Goal: Information Seeking & Learning: Learn about a topic

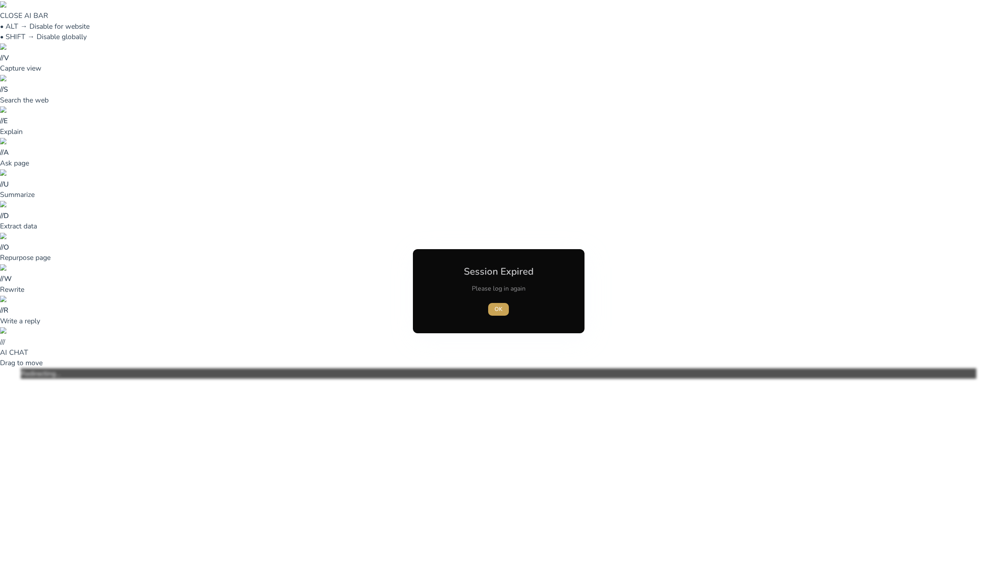
click at [502, 304] on span "button" at bounding box center [498, 309] width 21 height 19
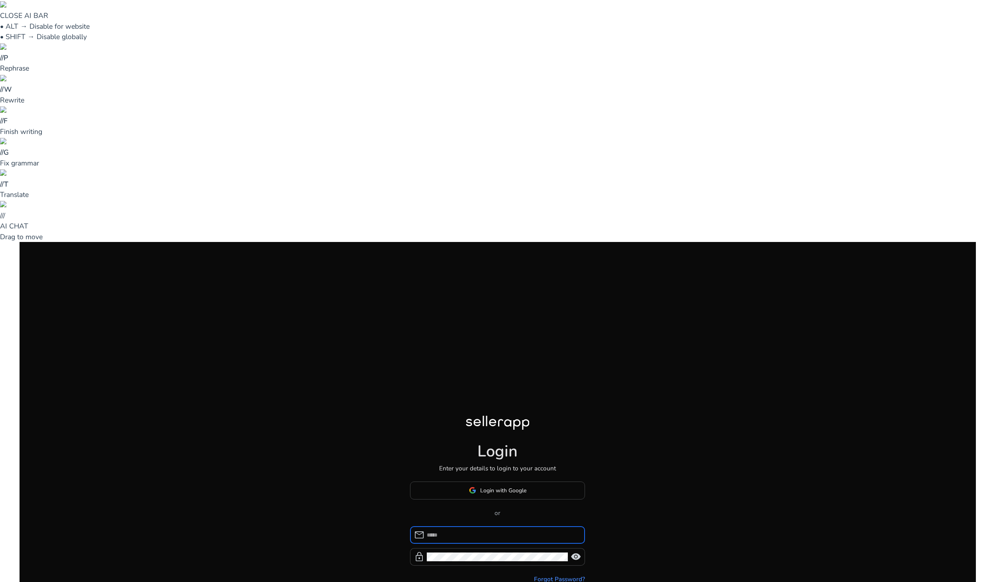
type input "**********"
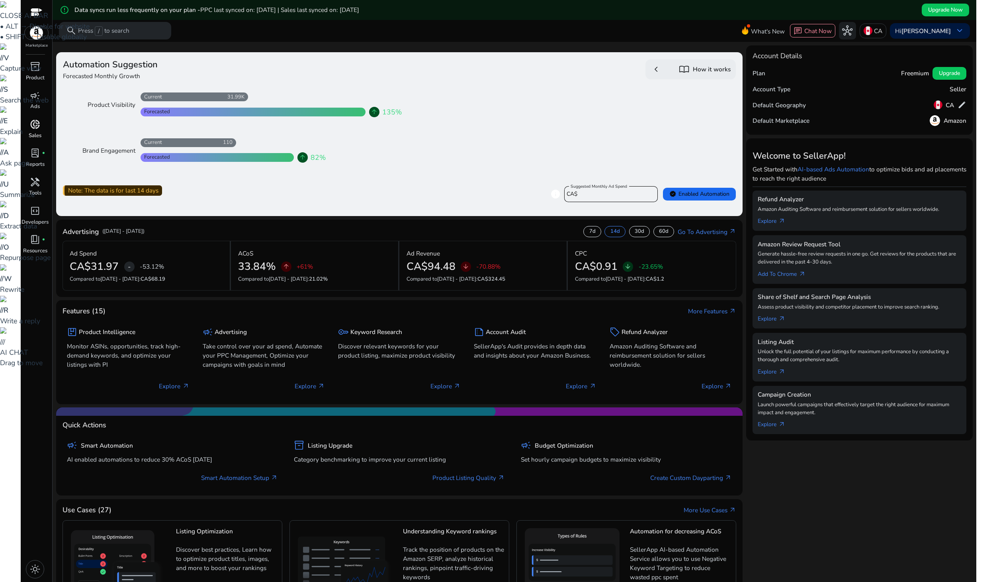
click at [36, 131] on div "donut_small" at bounding box center [35, 125] width 24 height 14
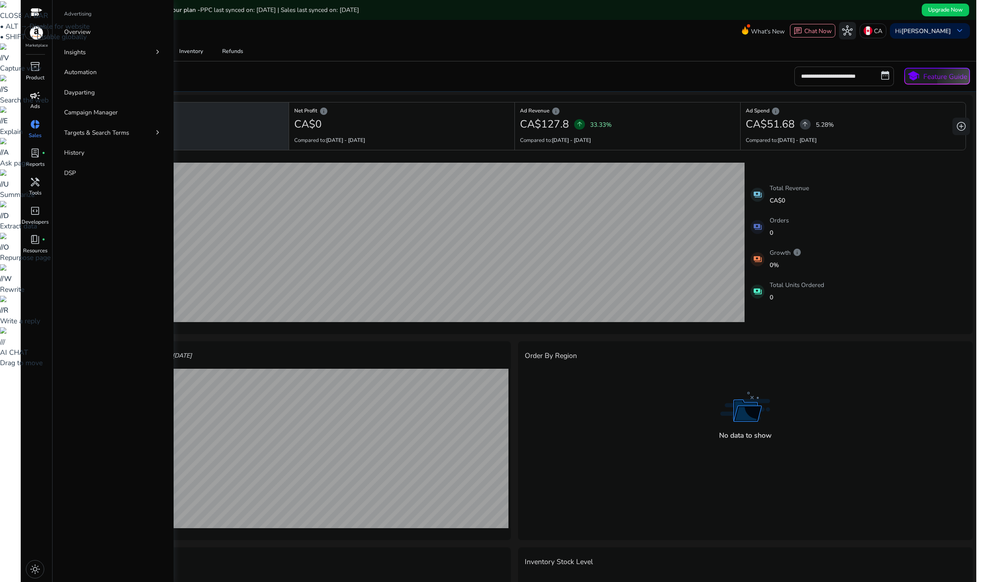
click at [36, 102] on div "campaign" at bounding box center [35, 95] width 24 height 14
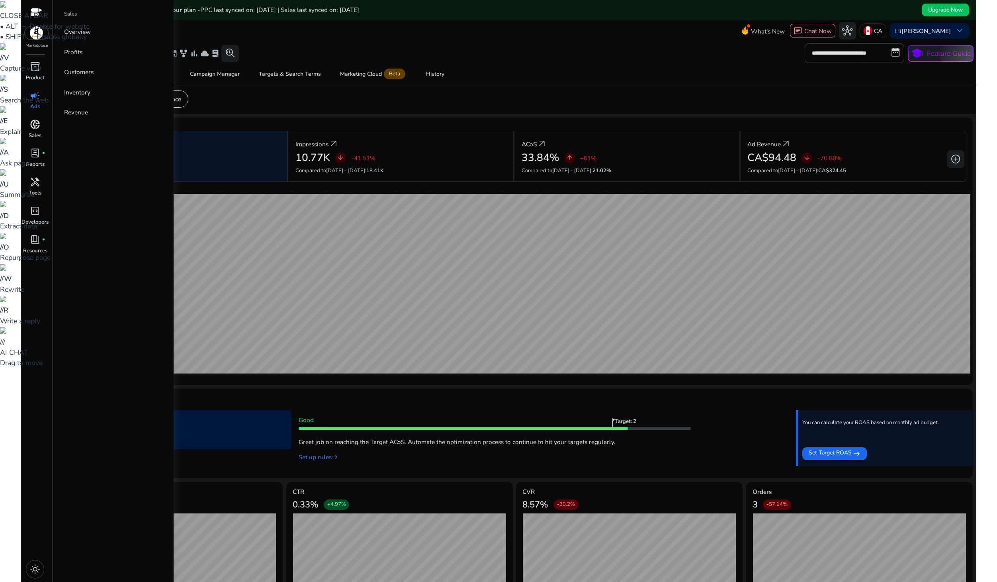
click at [35, 131] on div "donut_small" at bounding box center [35, 125] width 24 height 14
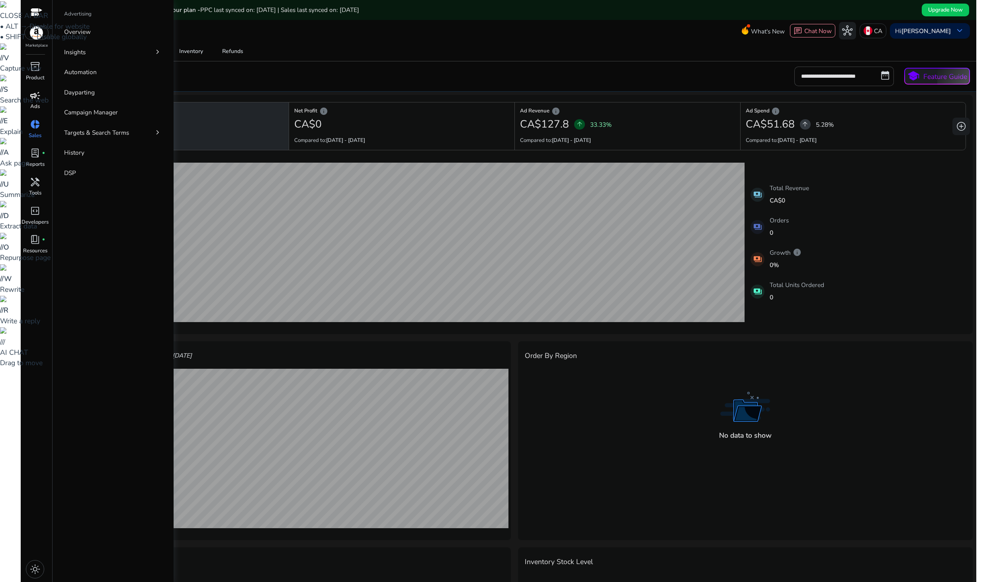
click at [36, 99] on span "campaign" at bounding box center [35, 95] width 10 height 10
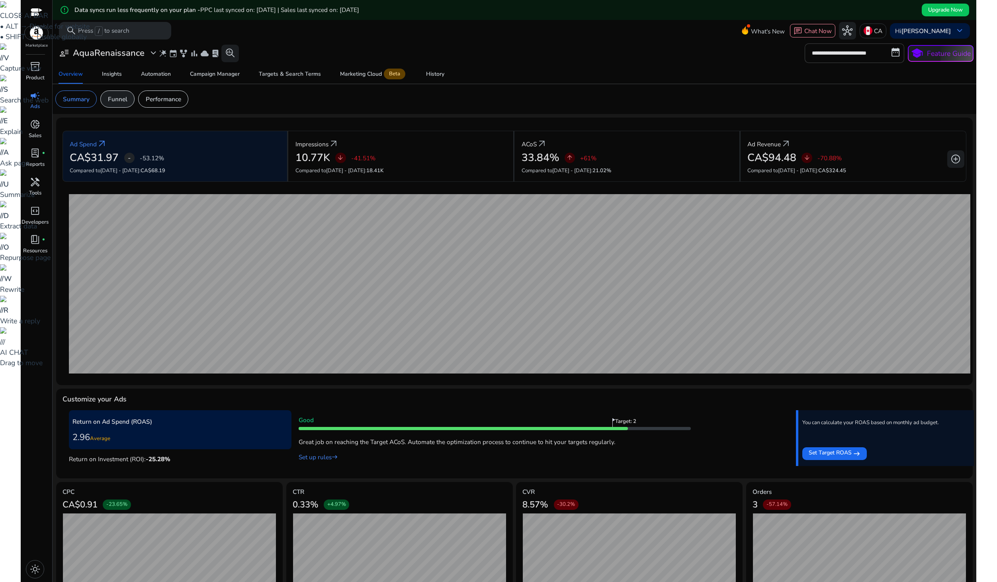
click at [119, 94] on p "Funnel" at bounding box center [118, 98] width 20 height 9
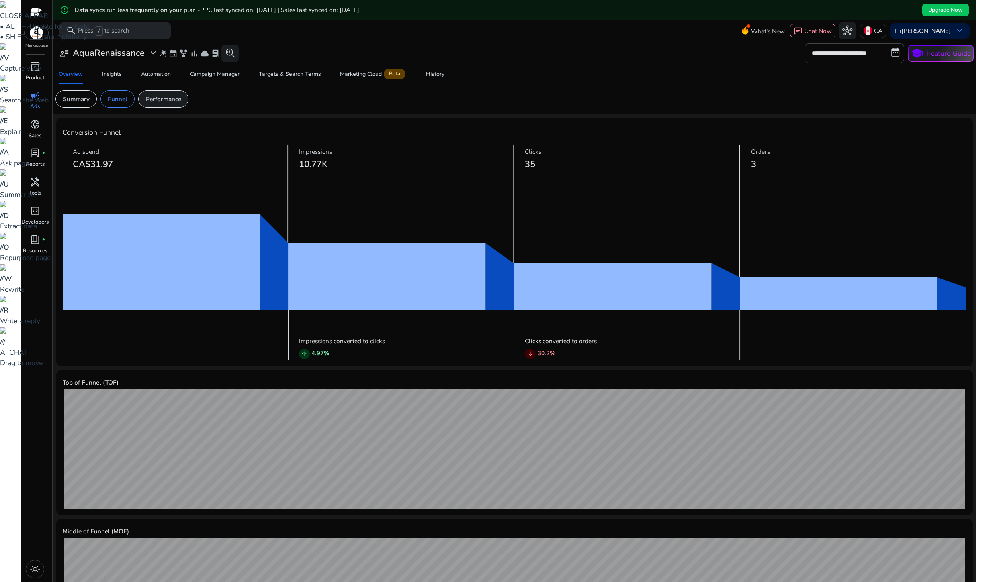
click at [180, 102] on p "Performance" at bounding box center [163, 98] width 35 height 9
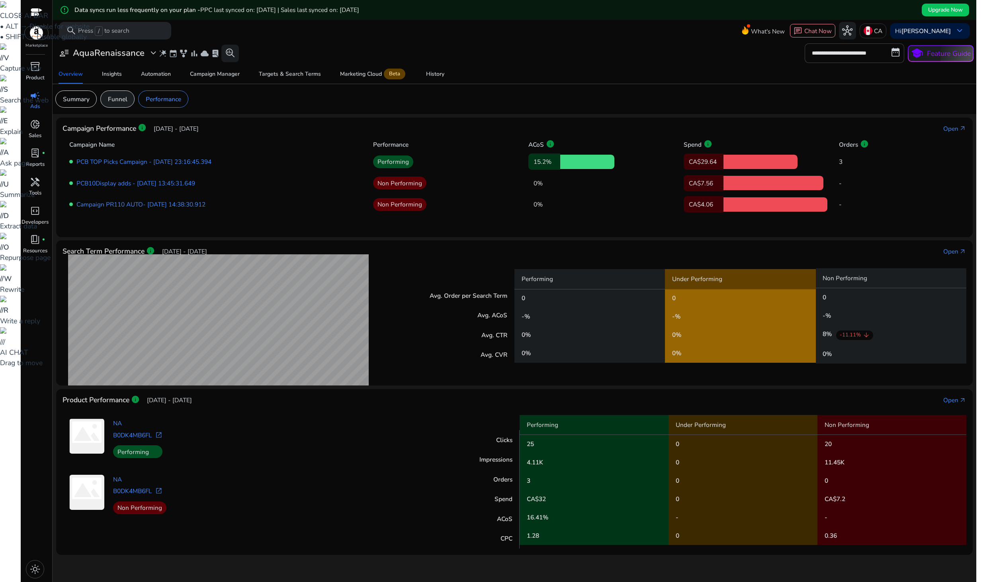
click at [124, 103] on p "Funnel" at bounding box center [118, 98] width 20 height 9
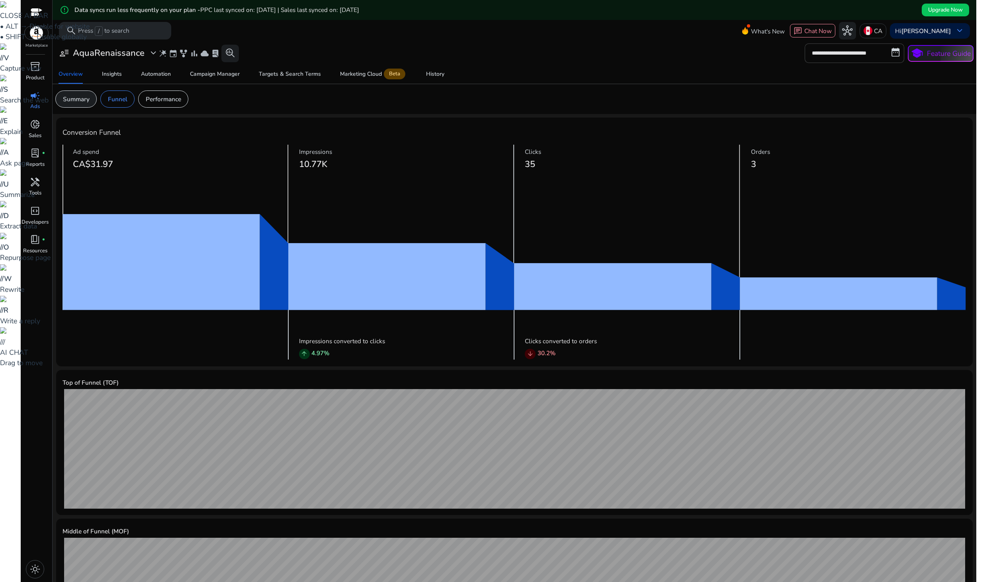
click at [86, 99] on p "Summary" at bounding box center [76, 98] width 27 height 9
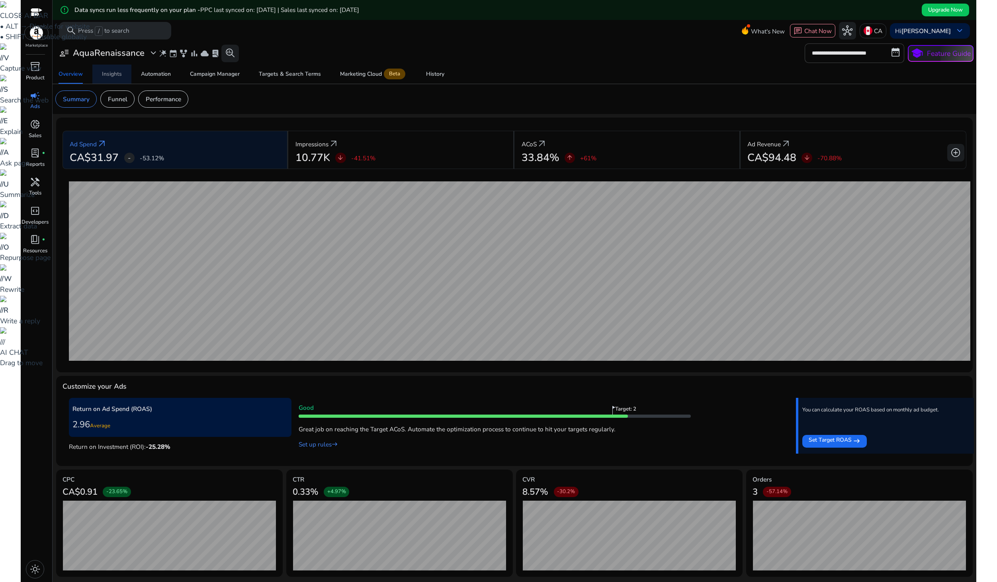
click at [117, 70] on span "Insights" at bounding box center [112, 74] width 20 height 19
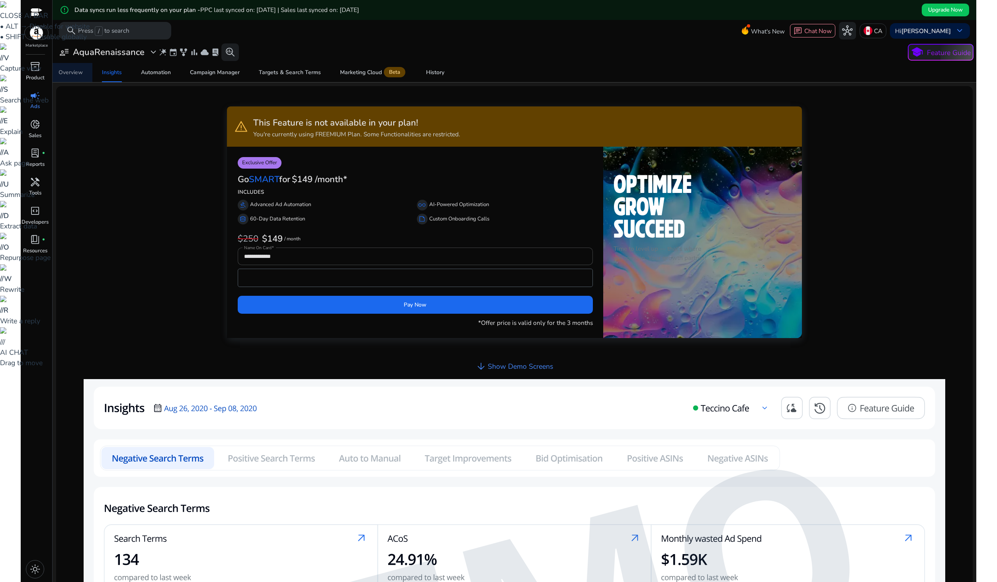
click at [65, 72] on div "Overview" at bounding box center [71, 73] width 24 height 6
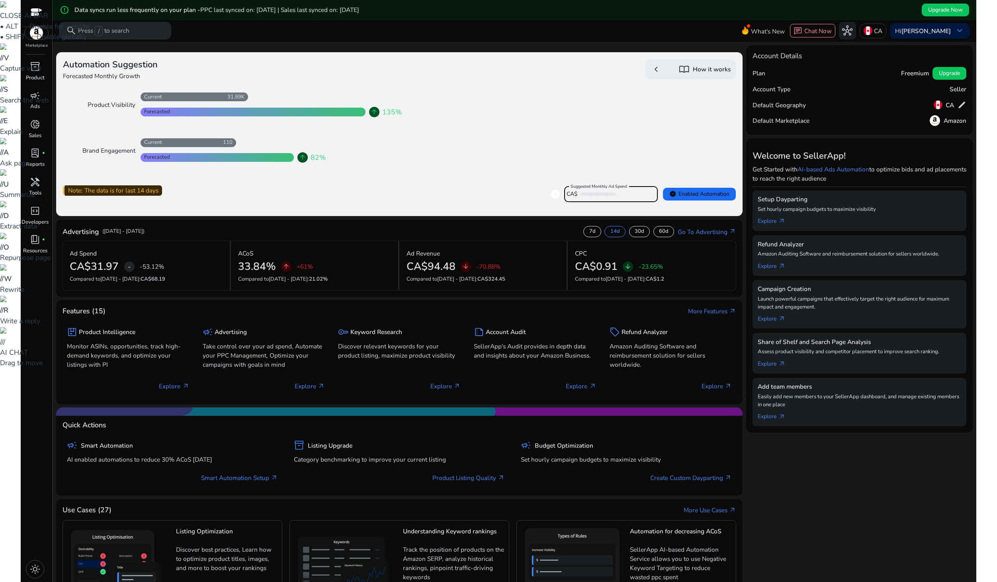
click at [623, 192] on input "****" at bounding box center [616, 194] width 72 height 9
drag, startPoint x: 601, startPoint y: 193, endPoint x: 569, endPoint y: 189, distance: 32.5
click at [570, 189] on div "Suggested Monthly Ad Spend CA$ ****" at bounding box center [607, 194] width 87 height 16
type input "***"
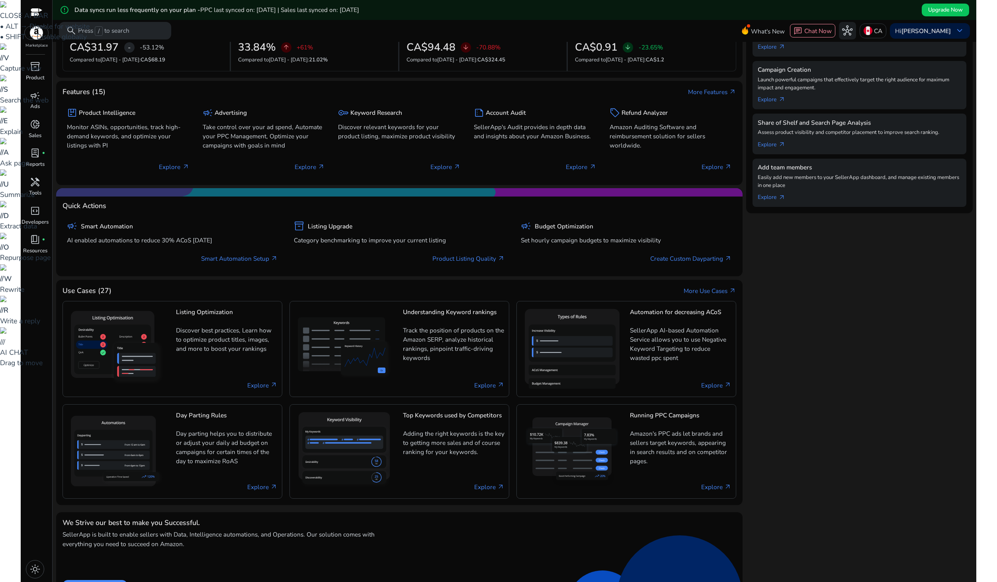
scroll to position [228, 0]
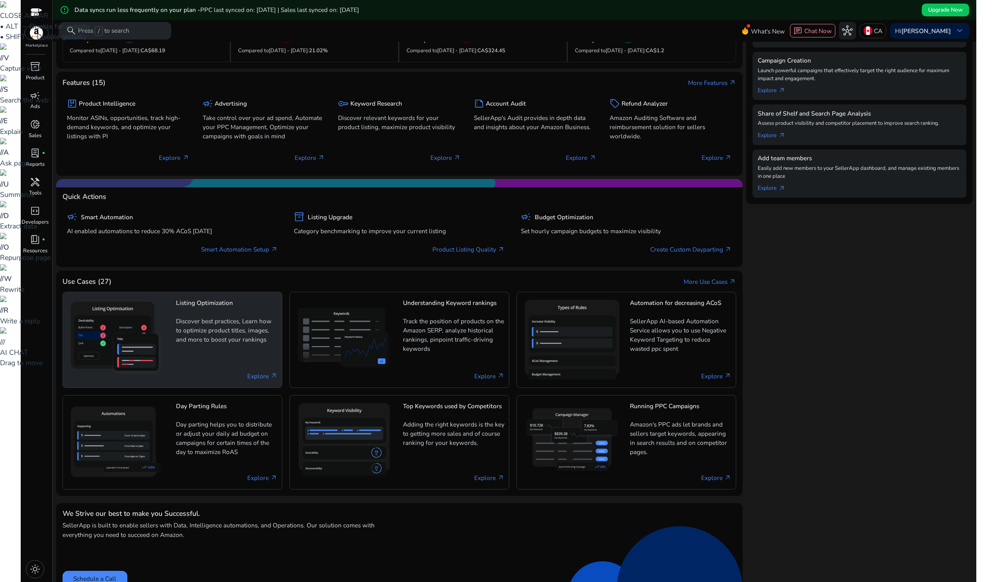
click at [219, 329] on p "Discover best practices, Learn how to optimize product titles, images, and more…" at bounding box center [227, 333] width 102 height 34
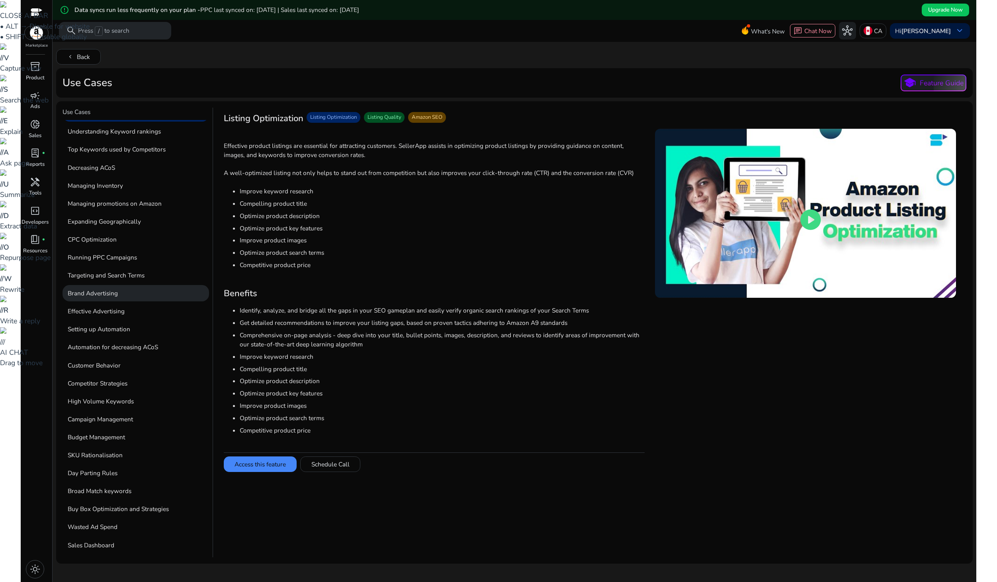
scroll to position [52, 0]
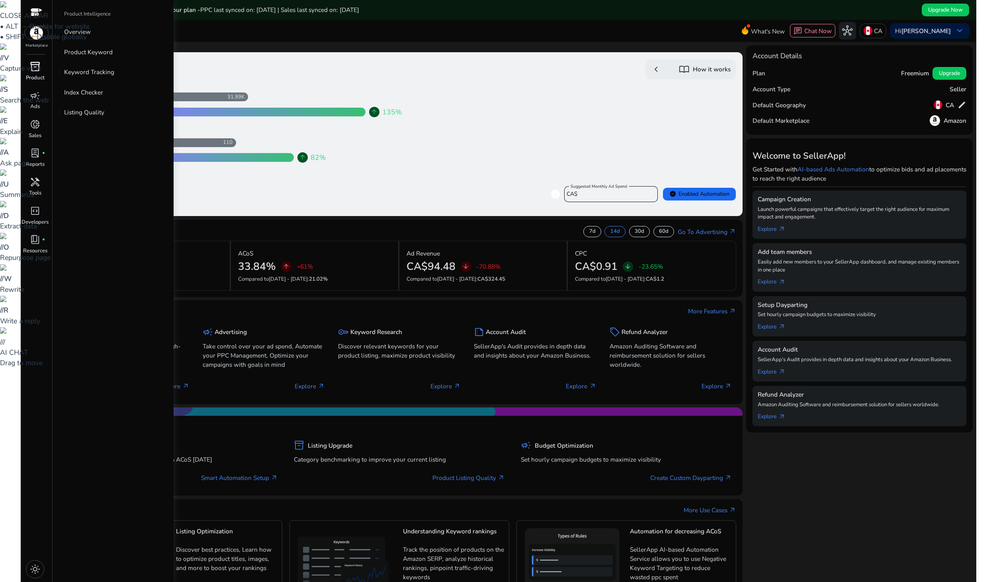
click at [39, 75] on p "Product" at bounding box center [35, 78] width 19 height 8
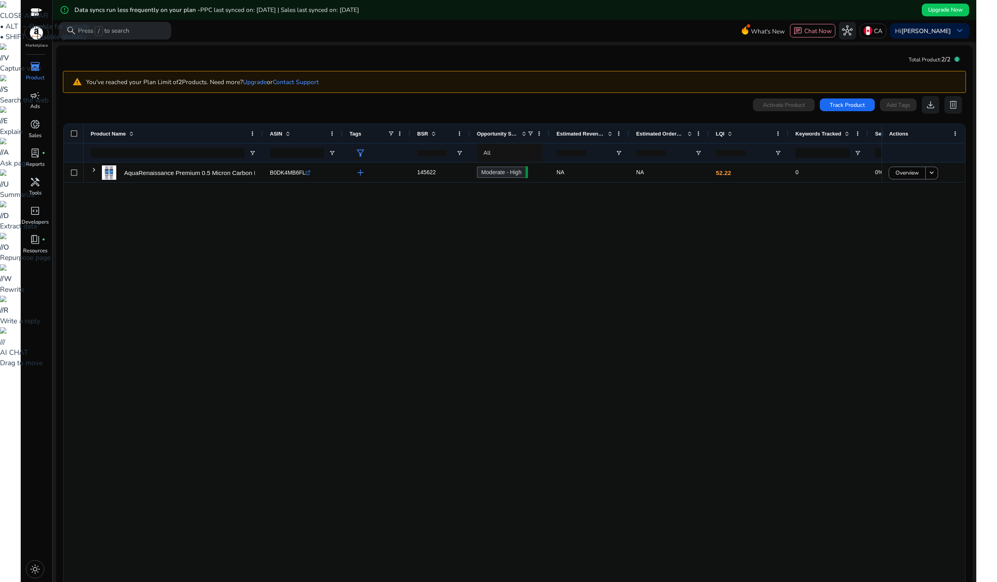
click at [513, 133] on span "Opportunity Score" at bounding box center [497, 134] width 41 height 6
drag, startPoint x: 549, startPoint y: 134, endPoint x: 568, endPoint y: 135, distance: 18.8
click at [568, 135] on div at bounding box center [567, 133] width 3 height 19
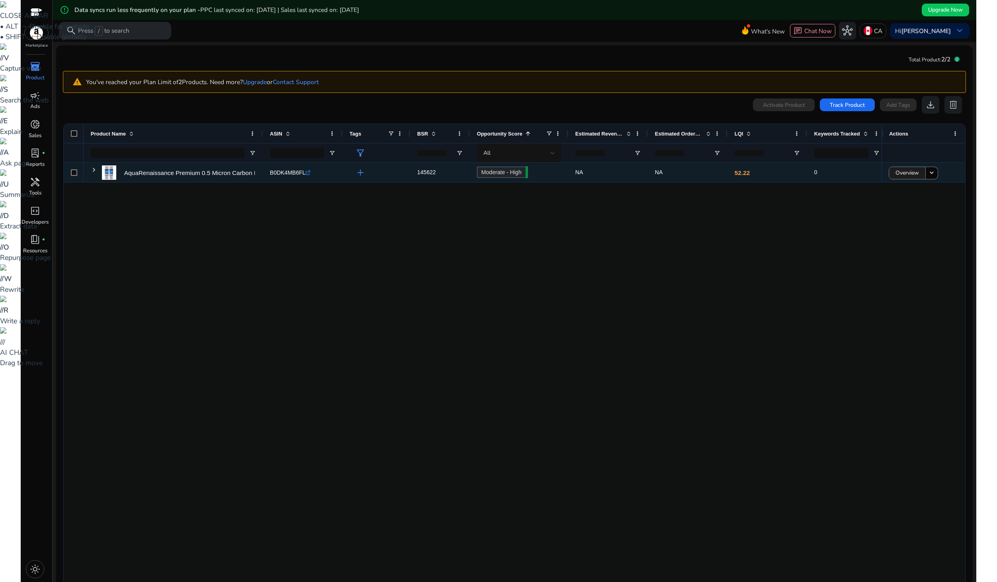
click at [899, 173] on span "Overview" at bounding box center [908, 173] width 24 height 16
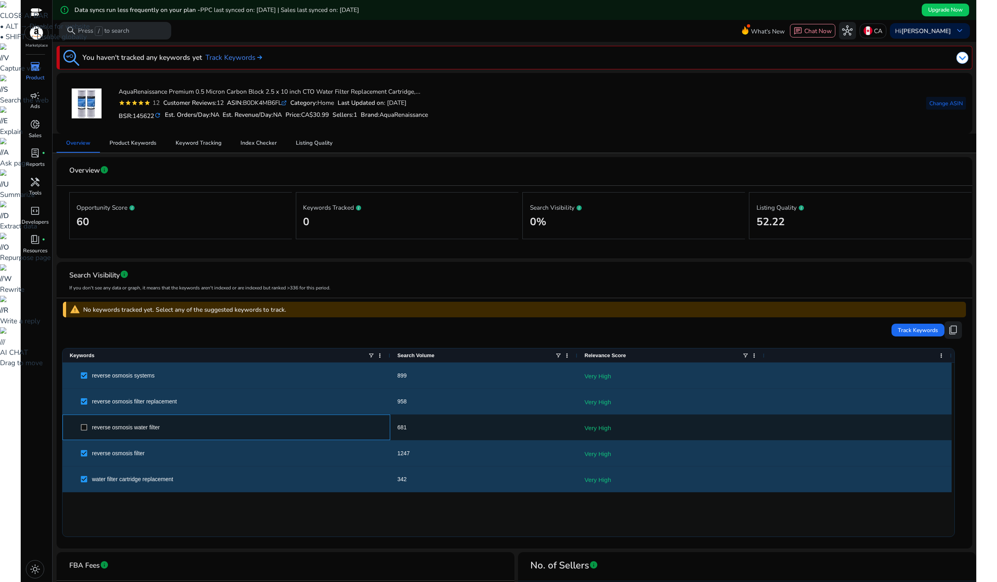
click at [84, 431] on span at bounding box center [86, 427] width 11 height 16
click at [85, 430] on span at bounding box center [86, 427] width 11 height 16
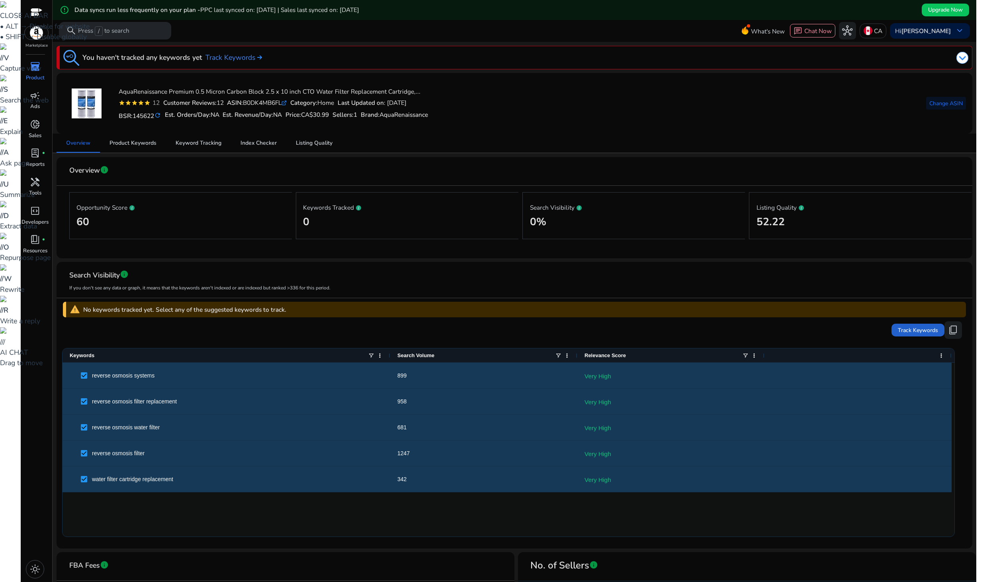
click at [903, 328] on span "Track Keywords" at bounding box center [918, 330] width 40 height 8
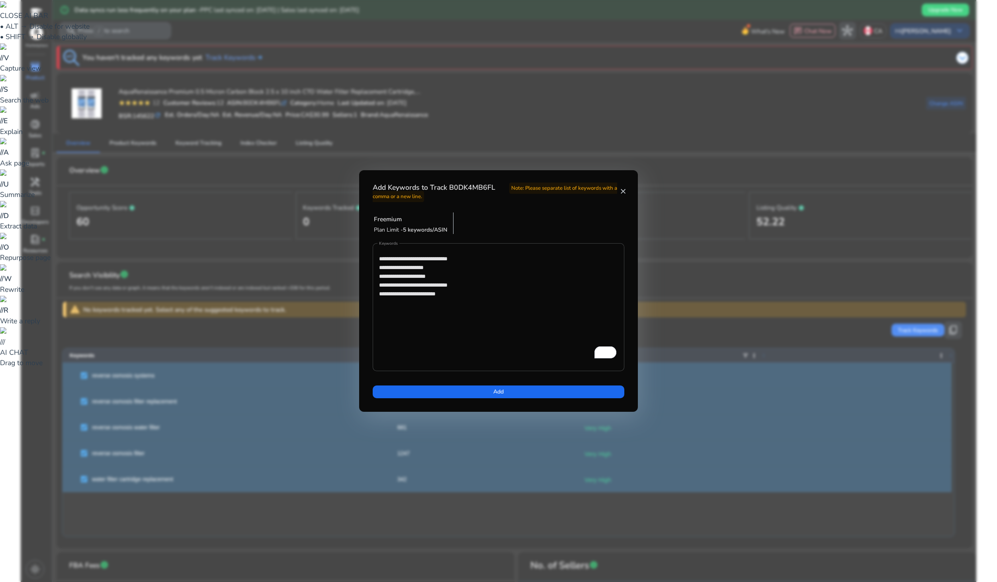
click at [621, 191] on mat-icon "close" at bounding box center [623, 191] width 7 height 8
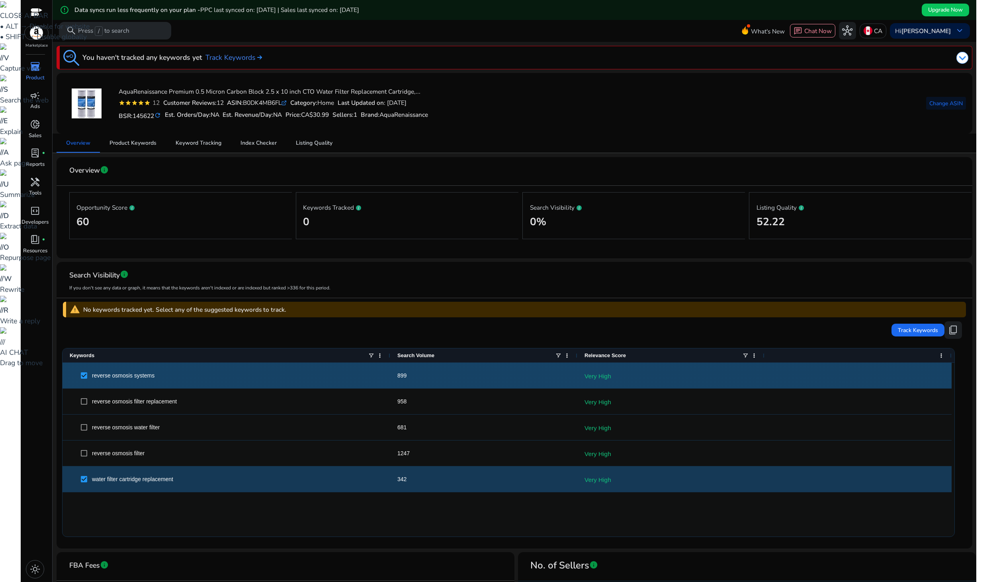
click at [89, 376] on span at bounding box center [86, 375] width 11 height 16
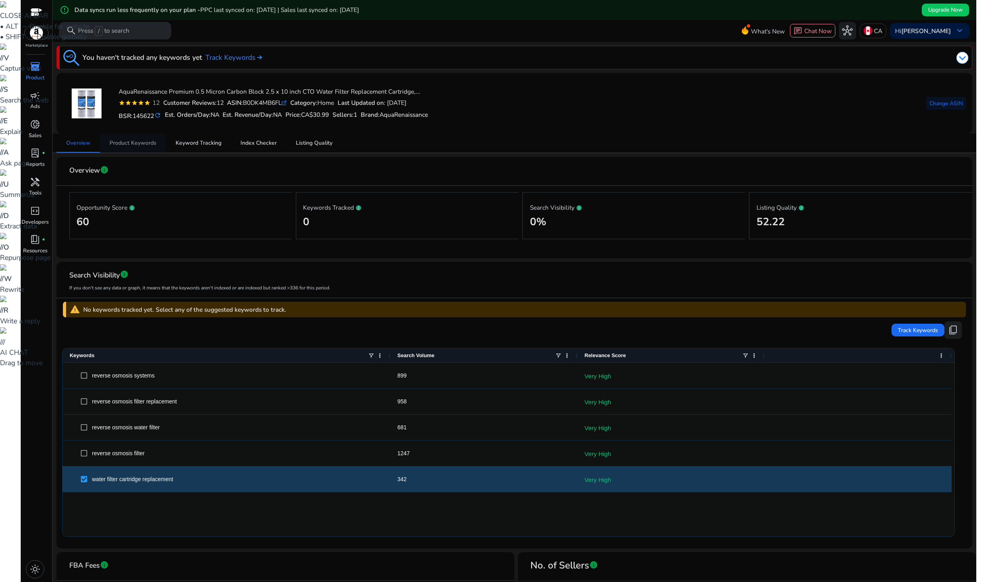
click at [127, 143] on span "Product Keywords" at bounding box center [133, 143] width 47 height 6
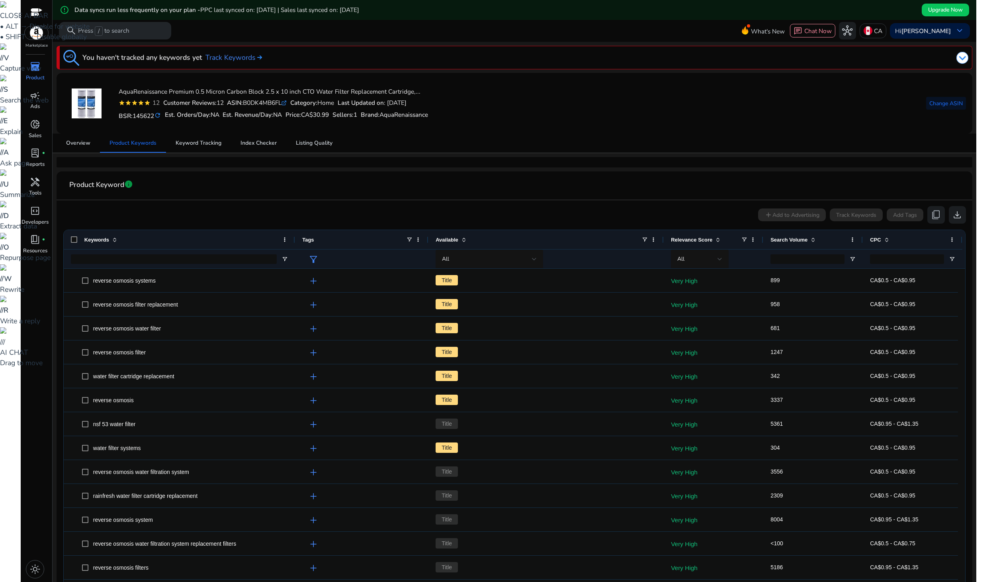
click at [196, 265] on div at bounding box center [174, 258] width 206 height 19
click at [195, 257] on input "Keywords Filter Input" at bounding box center [174, 259] width 206 height 10
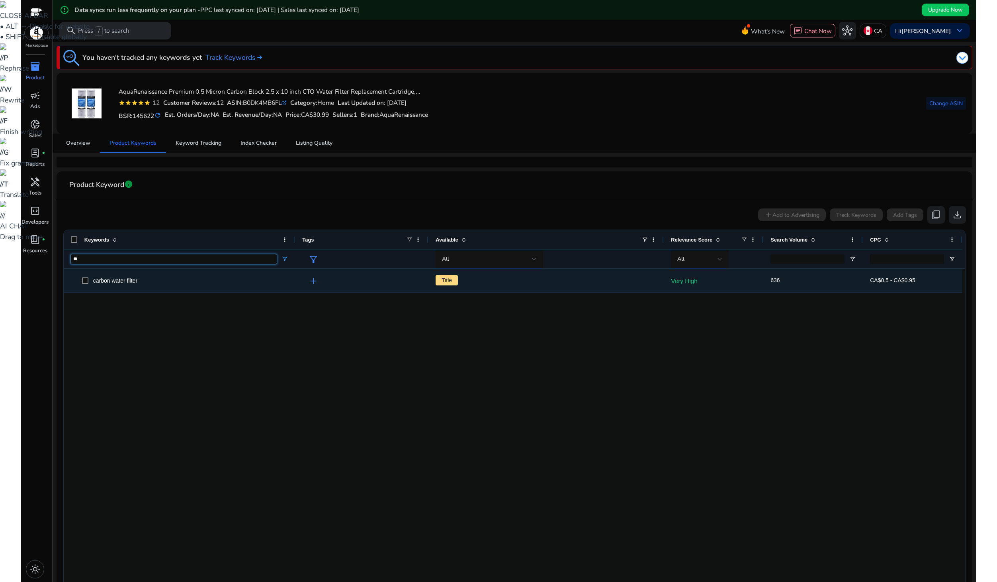
type input "*"
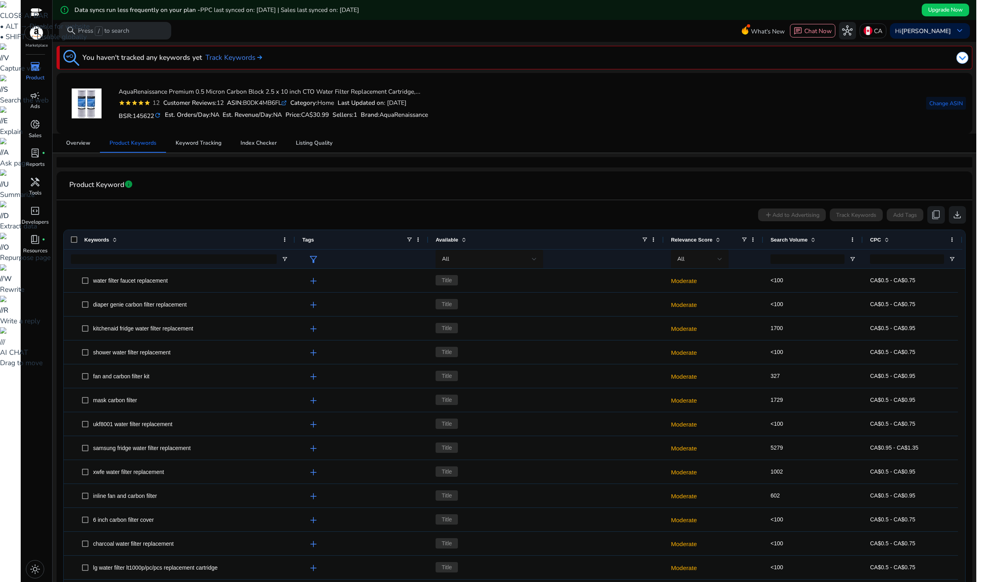
scroll to position [172, 0]
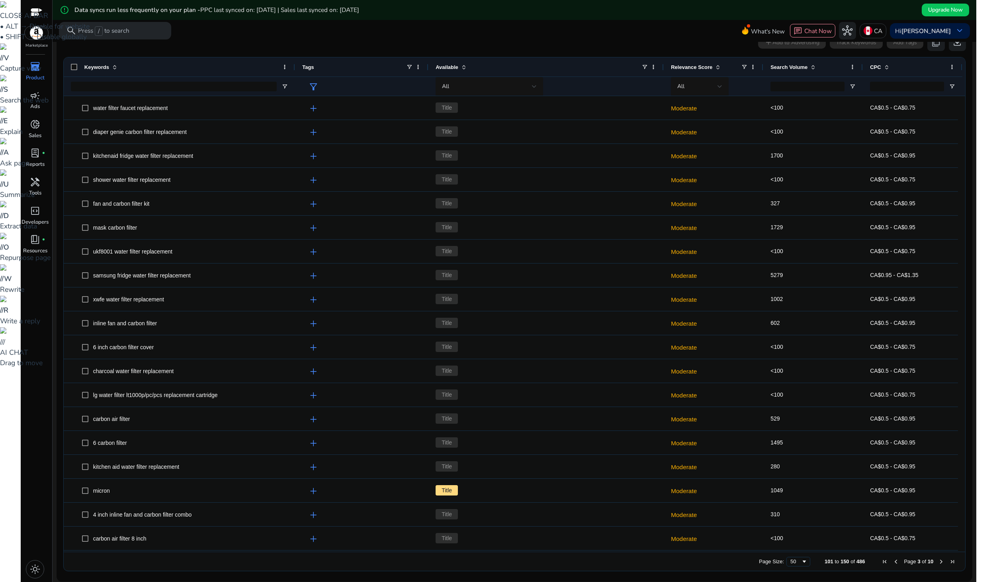
click at [940, 562] on span "Next Page" at bounding box center [941, 561] width 6 height 6
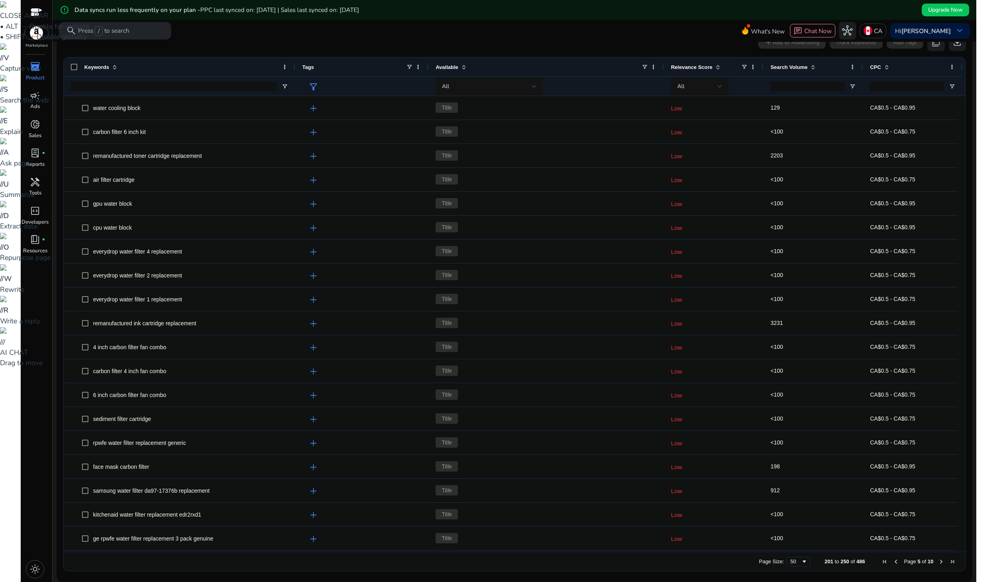
click at [940, 562] on span "Next Page" at bounding box center [941, 561] width 6 height 6
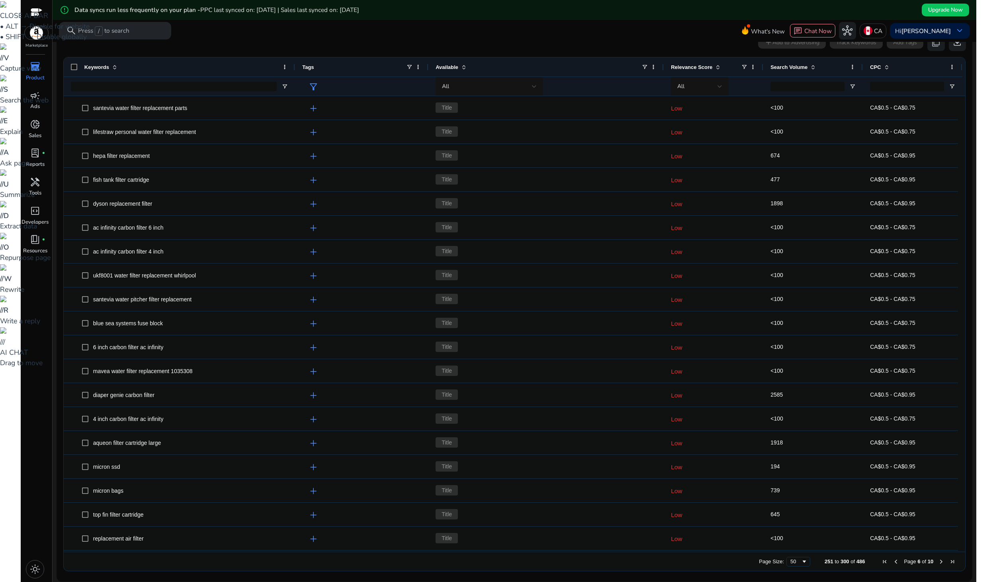
click at [940, 562] on span "Next Page" at bounding box center [941, 561] width 6 height 6
click at [891, 561] on span "Previous Page" at bounding box center [893, 561] width 6 height 6
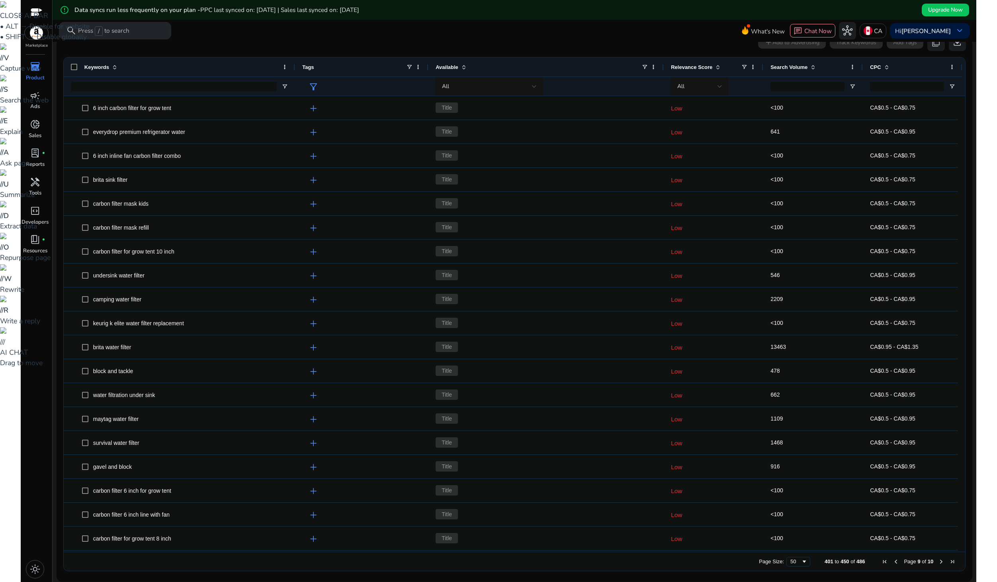
click at [893, 561] on span "Previous Page" at bounding box center [896, 561] width 6 height 6
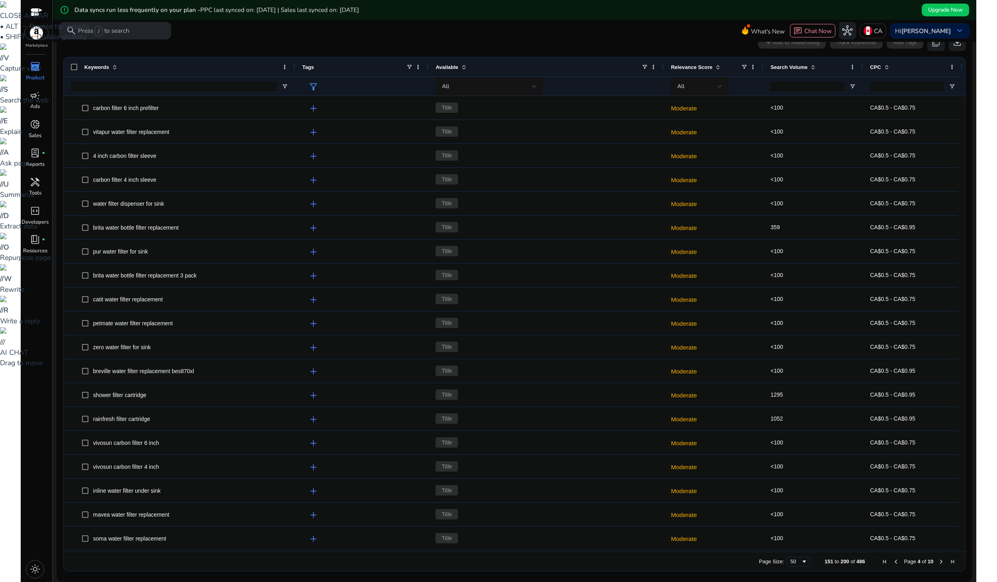
click at [893, 561] on span "Previous Page" at bounding box center [896, 561] width 6 height 6
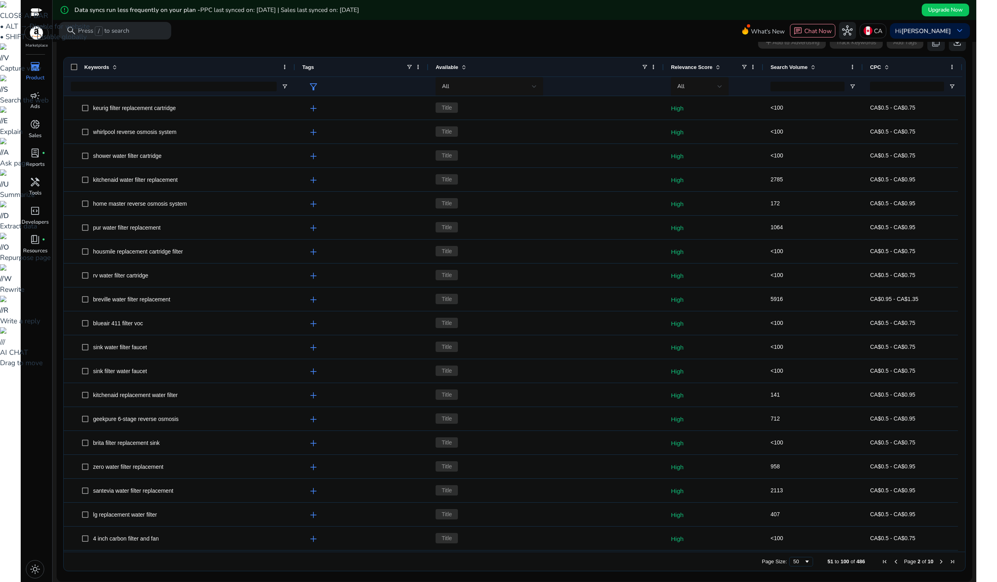
click at [893, 561] on span "Previous Page" at bounding box center [896, 561] width 6 height 6
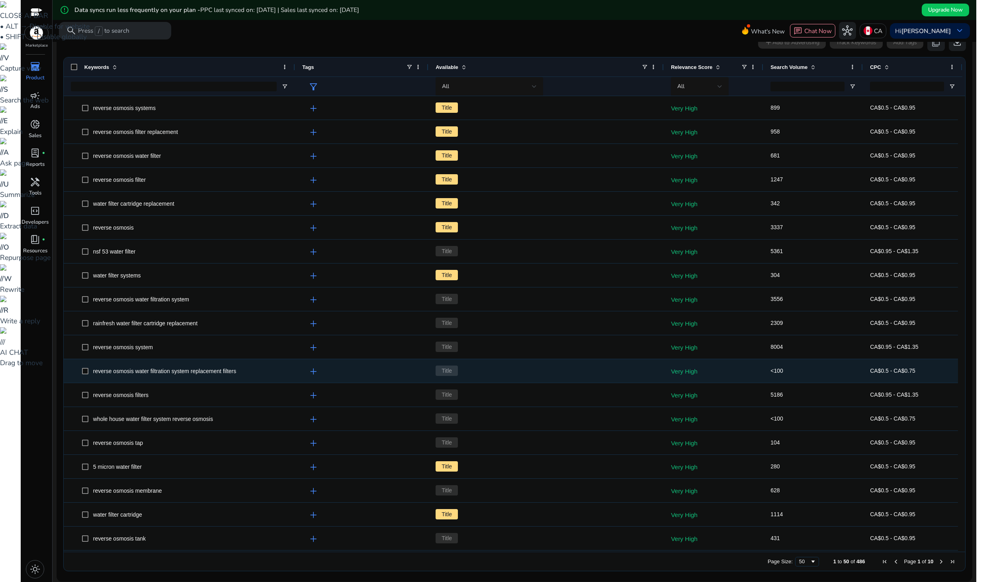
scroll to position [0, 0]
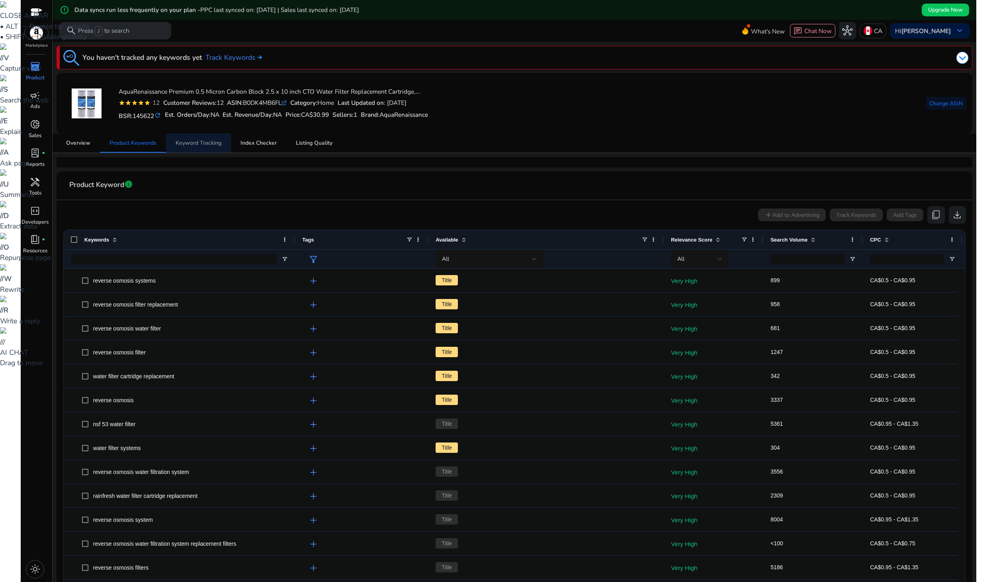
click at [204, 141] on span "Keyword Tracking" at bounding box center [199, 143] width 46 height 6
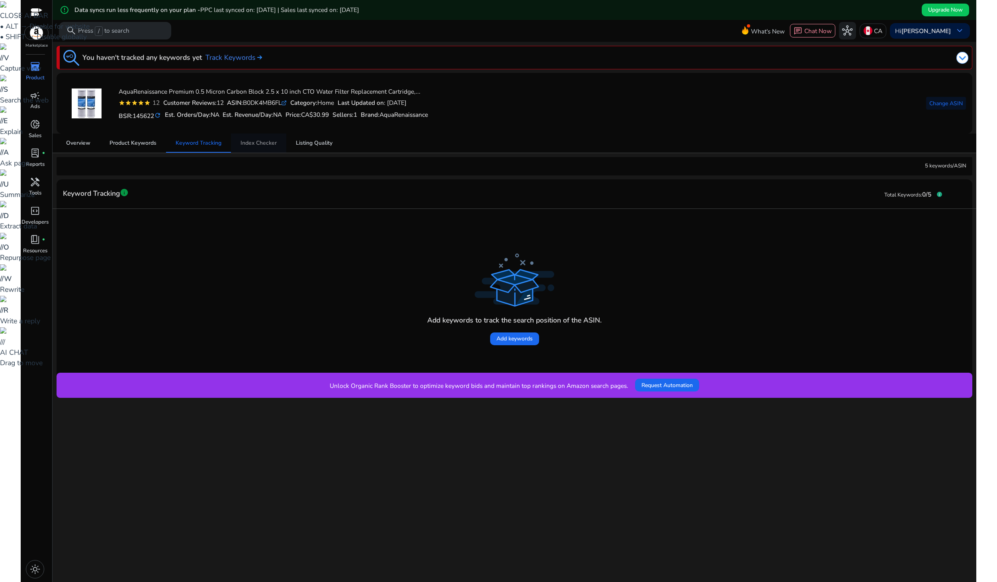
click at [266, 143] on span "Index Checker" at bounding box center [259, 143] width 36 height 6
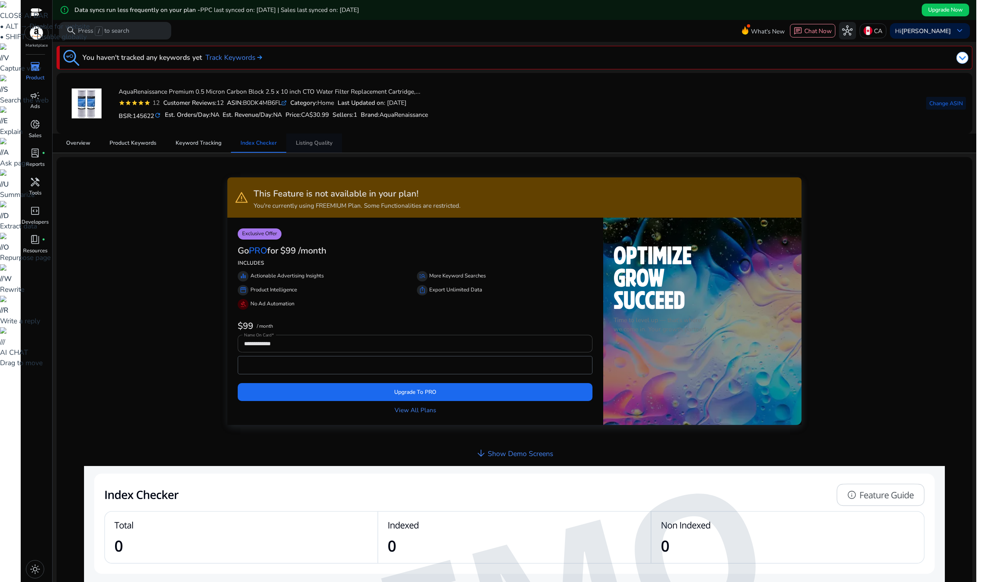
click at [324, 143] on span "Listing Quality" at bounding box center [314, 143] width 37 height 6
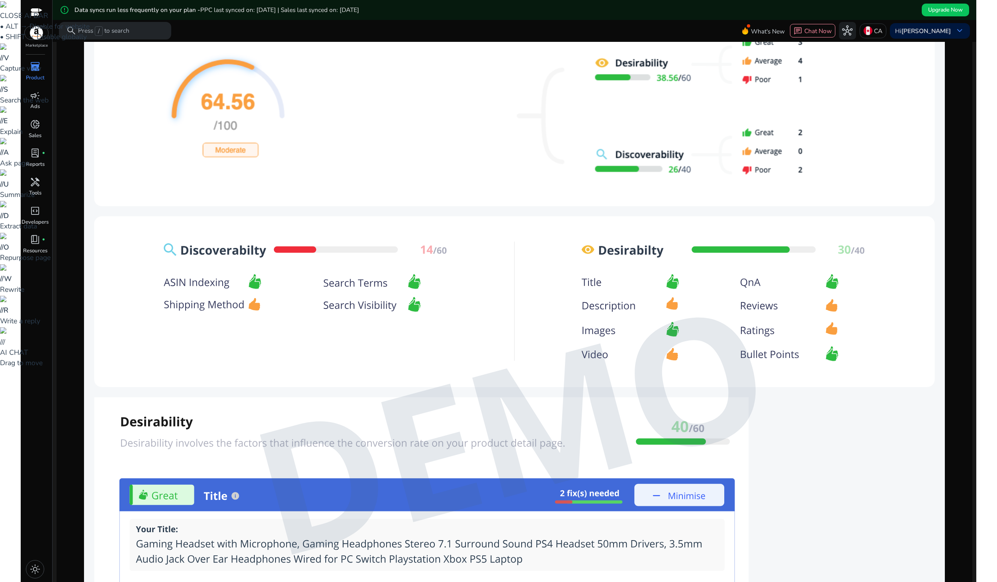
scroll to position [485, 0]
click at [666, 430] on img at bounding box center [515, 430] width 862 height 898
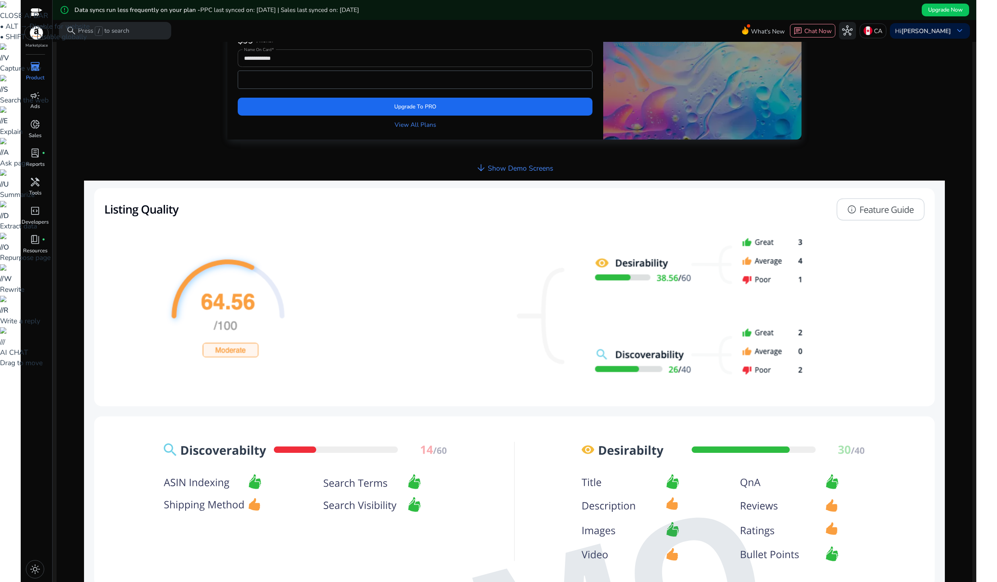
scroll to position [0, 0]
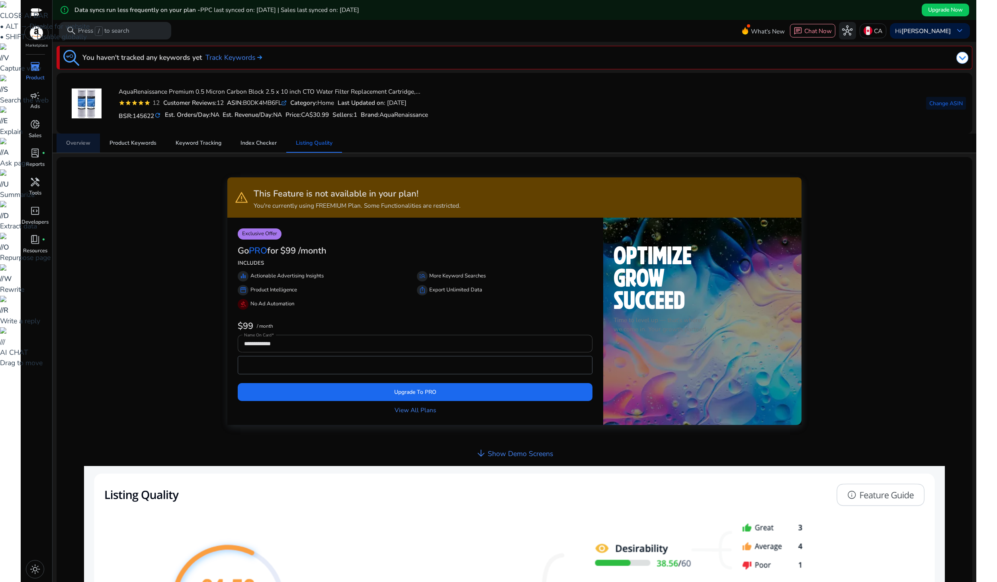
click at [84, 145] on span "Overview" at bounding box center [78, 143] width 24 height 6
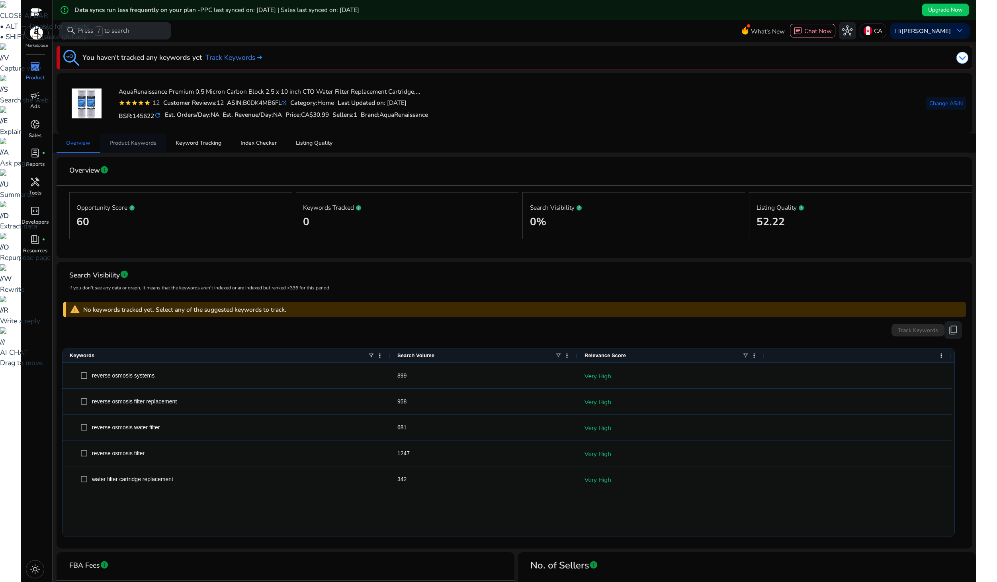
click at [121, 145] on span "Product Keywords" at bounding box center [133, 143] width 47 height 6
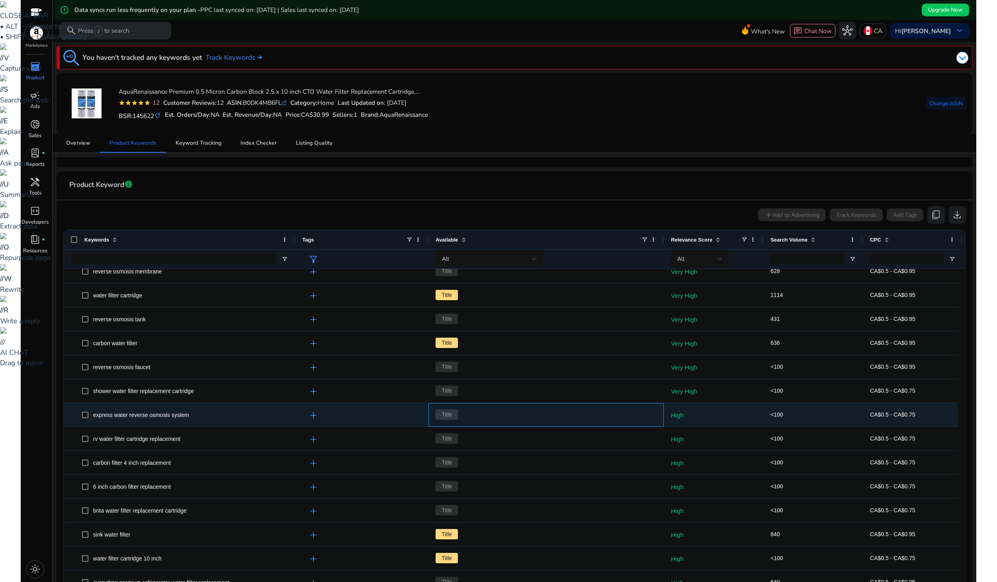
click at [450, 413] on span "Title" at bounding box center [447, 414] width 22 height 10
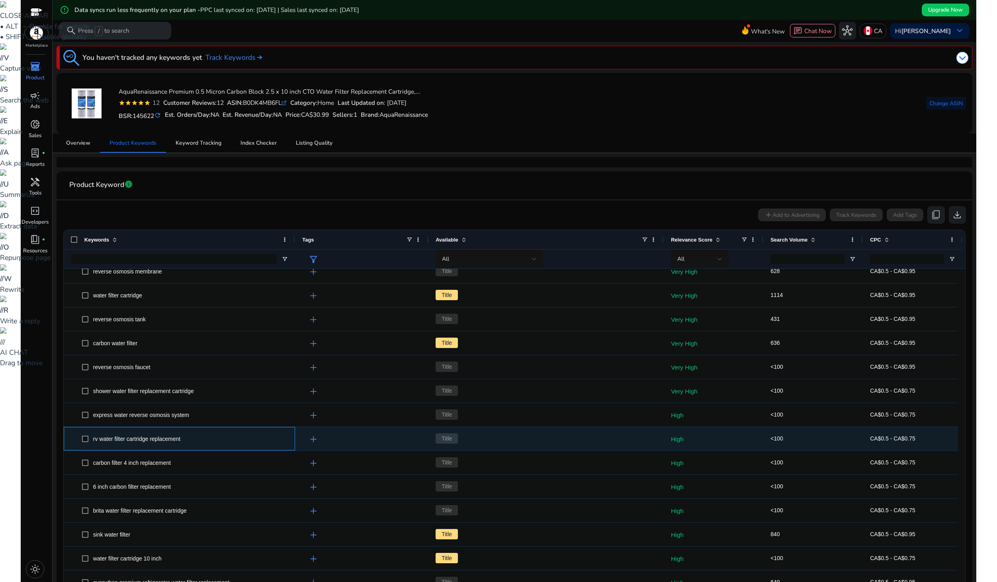
click at [209, 431] on span "rv water filter cartridge replacement" at bounding box center [185, 438] width 206 height 16
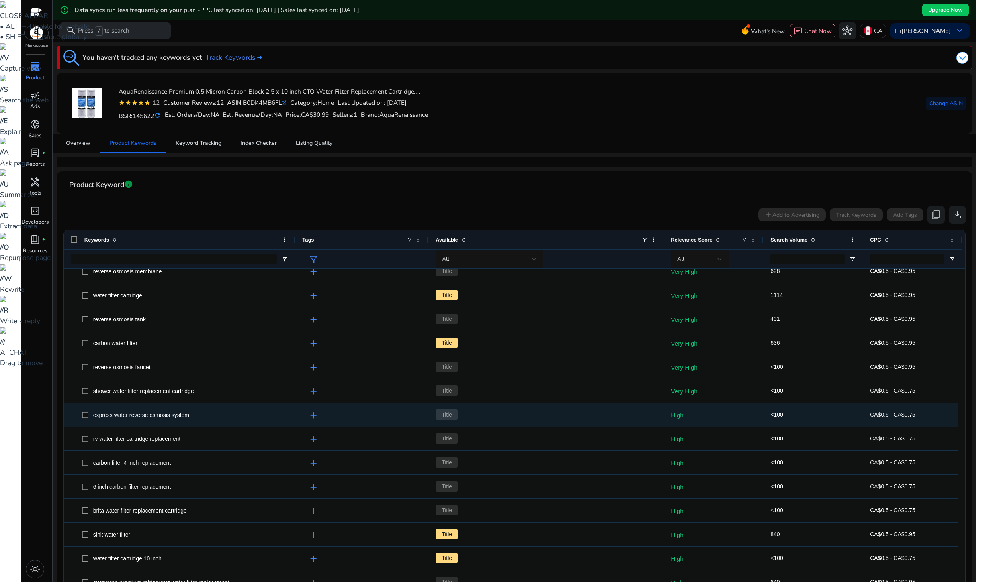
click at [204, 420] on span "express water reverse osmosis system" at bounding box center [185, 414] width 206 height 16
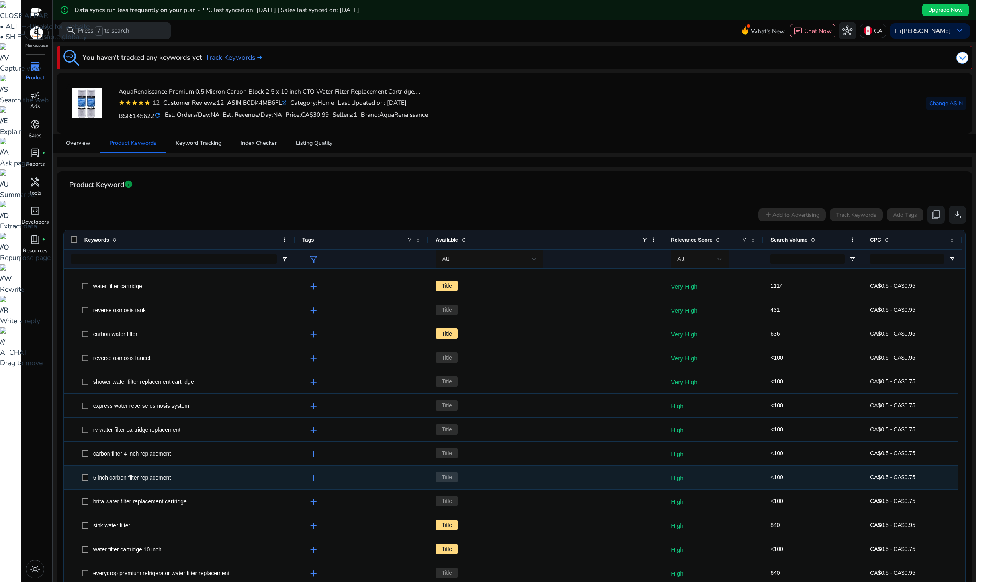
scroll to position [502, 0]
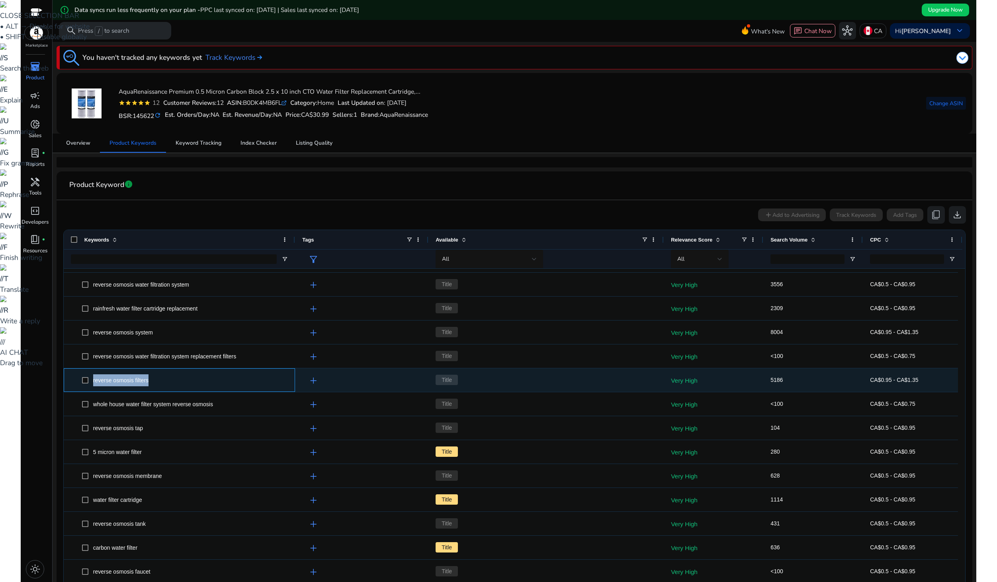
click at [87, 377] on span "reverse osmosis filters" at bounding box center [185, 380] width 206 height 16
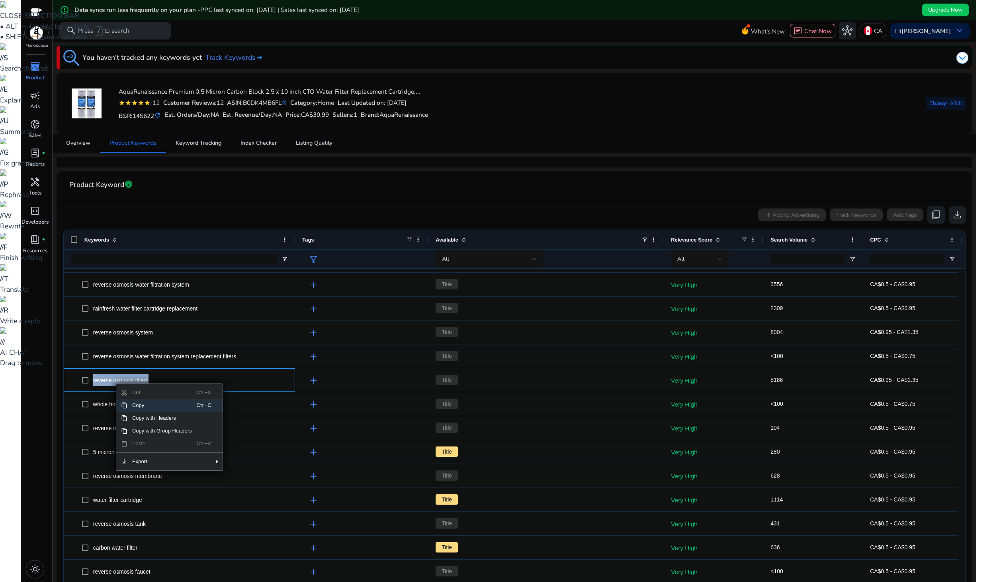
click at [157, 405] on span "Copy" at bounding box center [161, 405] width 69 height 13
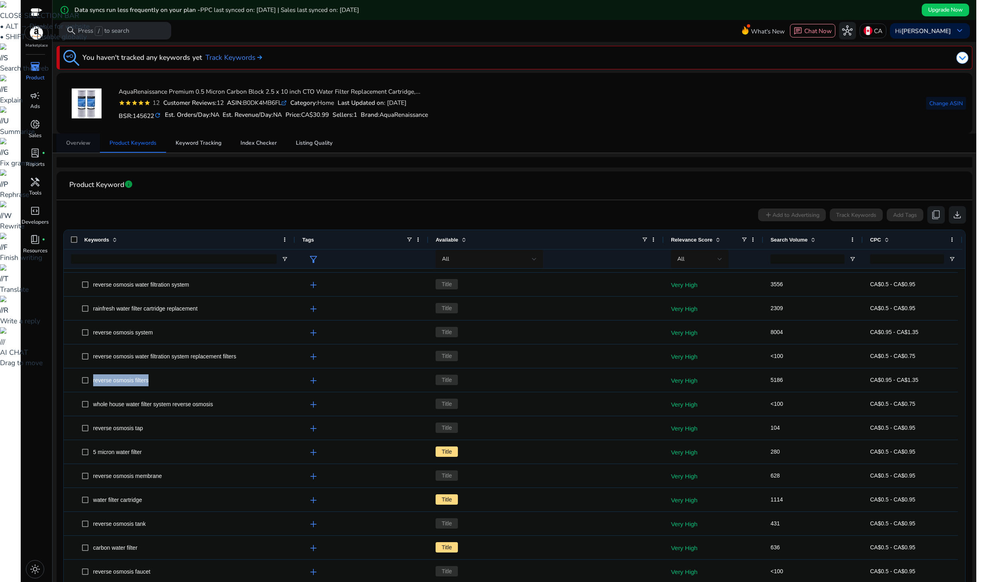
click at [85, 145] on span "Overview" at bounding box center [78, 143] width 24 height 6
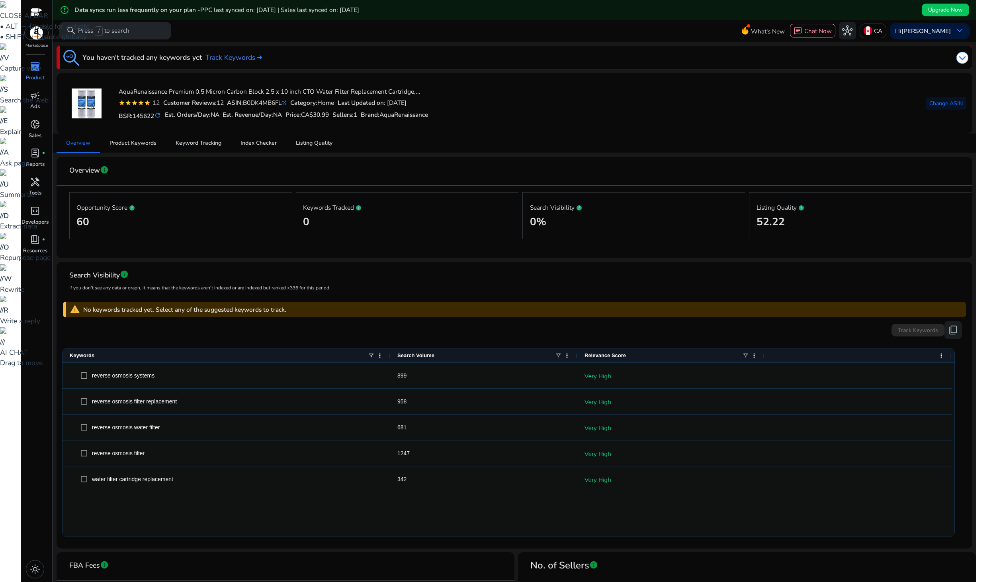
click at [96, 212] on div "Opportunity Score 60" at bounding box center [180, 216] width 208 height 32
click at [769, 221] on h2 "52.22" at bounding box center [861, 221] width 208 height 13
click at [314, 145] on span "Listing Quality" at bounding box center [314, 143] width 37 height 6
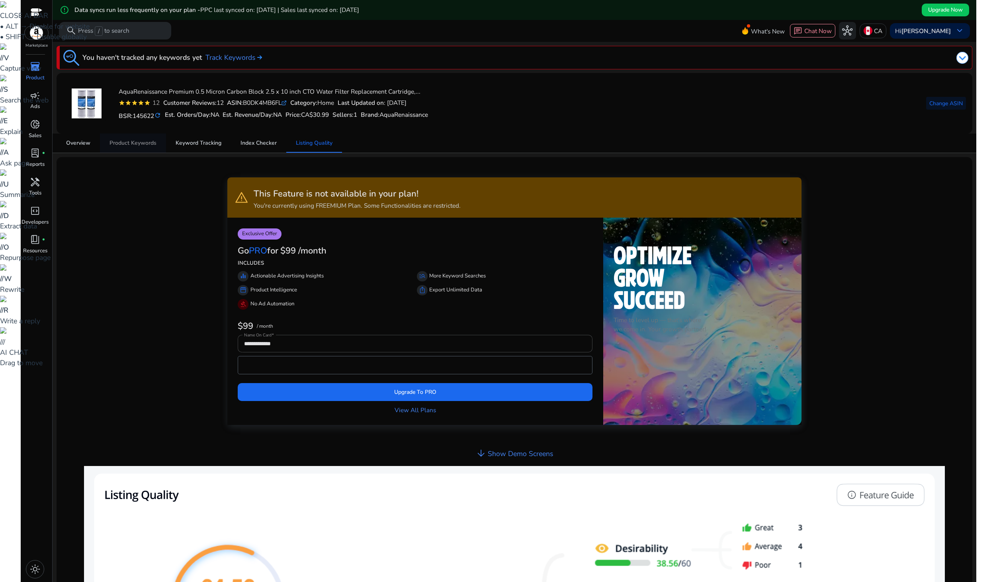
click at [140, 149] on span "Product Keywords" at bounding box center [133, 142] width 47 height 19
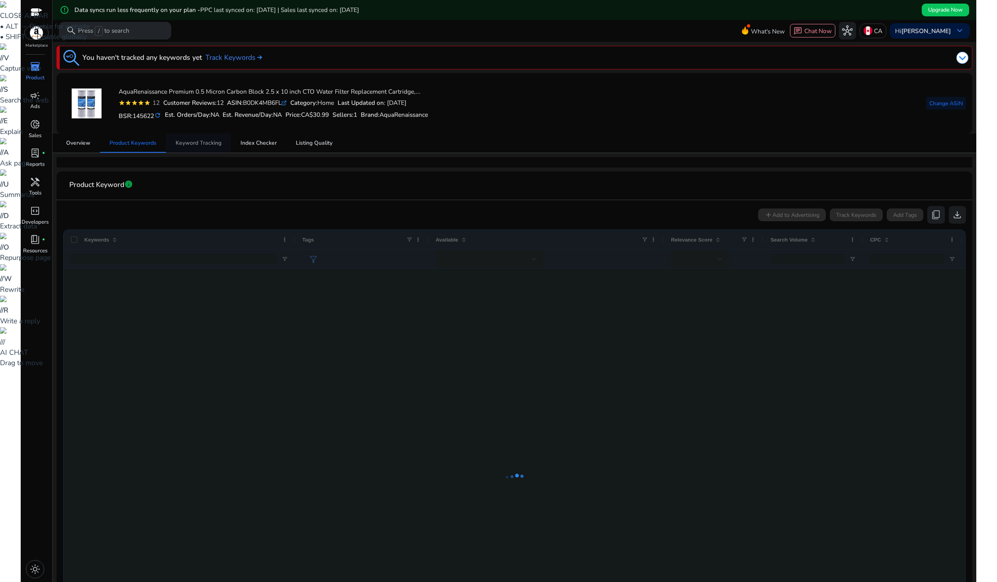
click at [191, 141] on span "Keyword Tracking" at bounding box center [199, 143] width 46 height 6
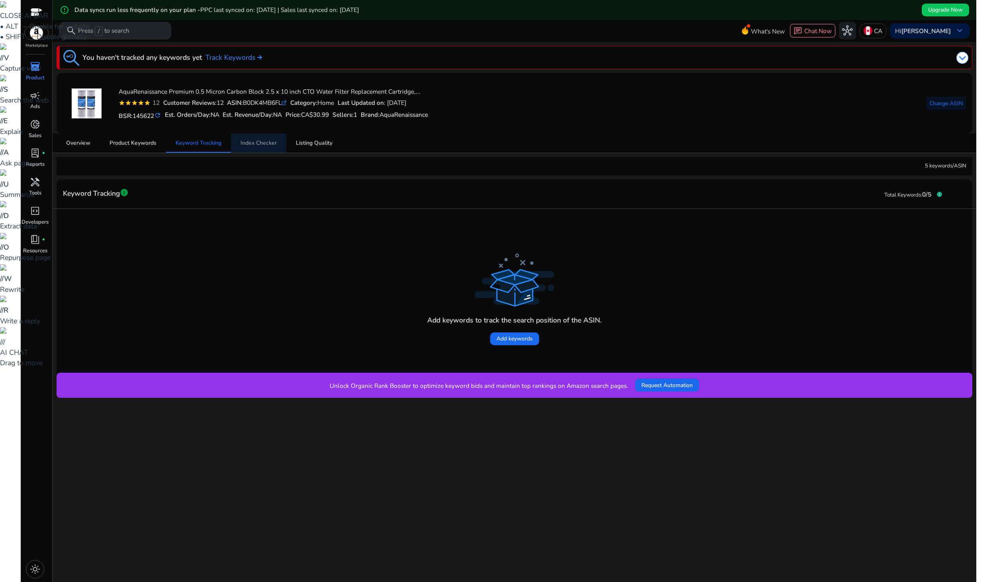
click at [249, 143] on span "Index Checker" at bounding box center [259, 143] width 36 height 6
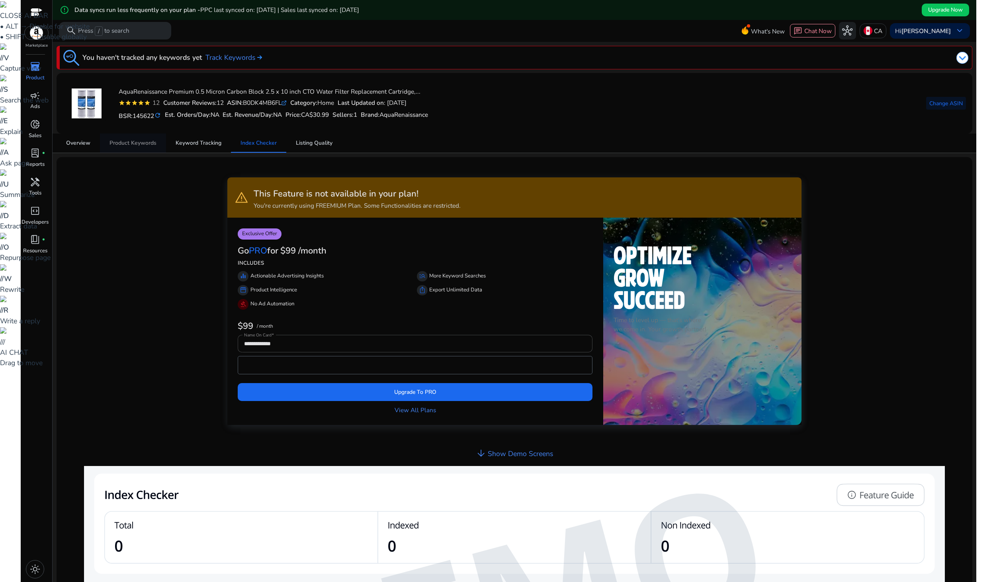
click at [138, 142] on span "Product Keywords" at bounding box center [133, 143] width 47 height 6
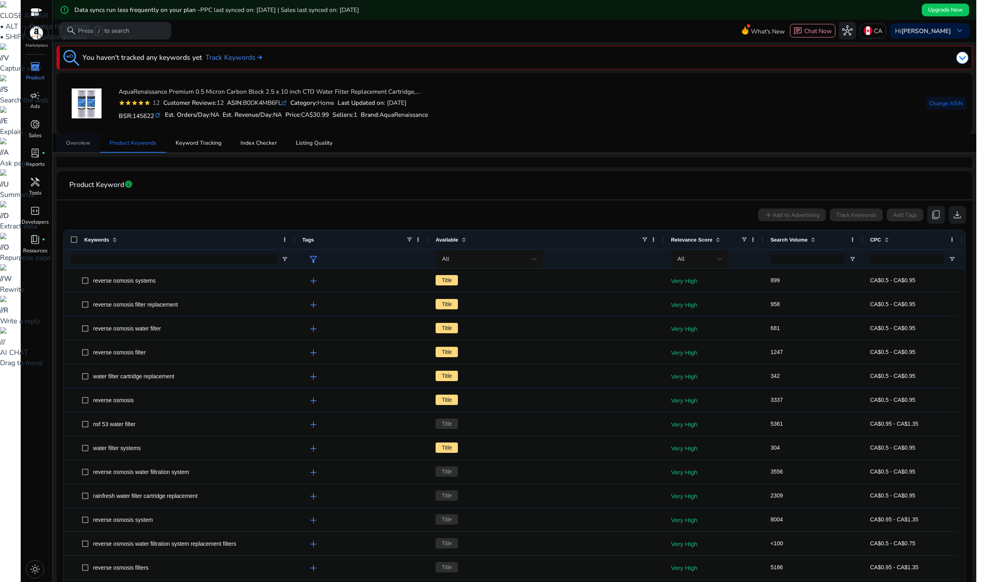
click at [80, 141] on span "Overview" at bounding box center [78, 143] width 24 height 6
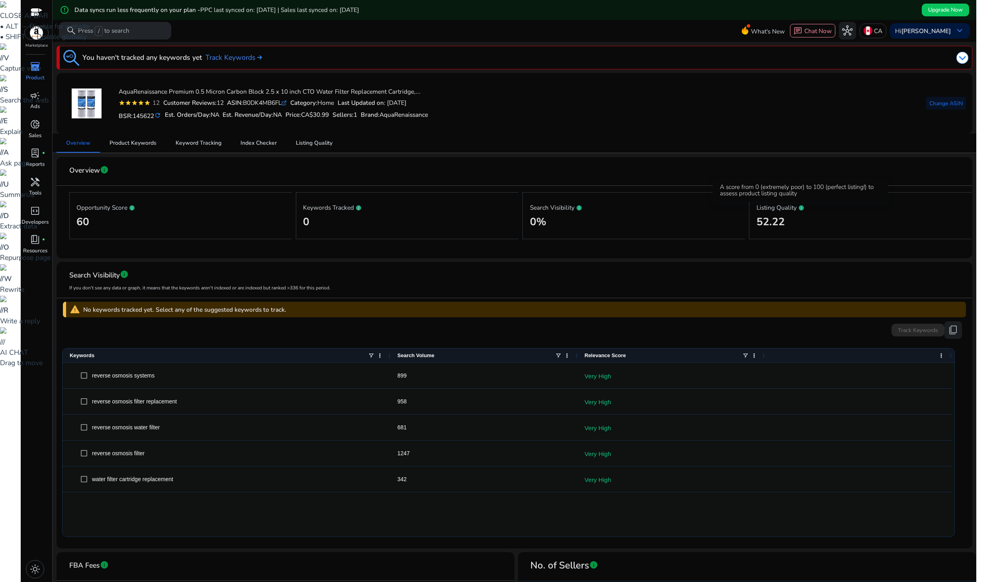
click at [801, 210] on icon at bounding box center [801, 207] width 5 height 5
